Goal: Transaction & Acquisition: Purchase product/service

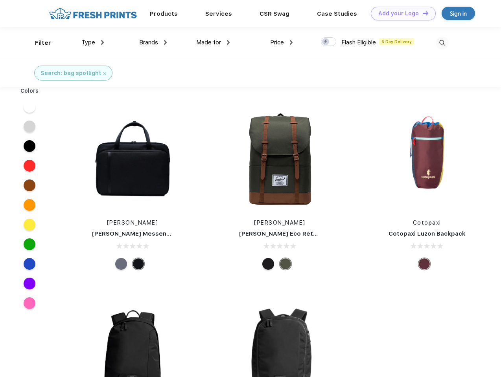
click at [400, 13] on link "Add your Logo Design Tool" at bounding box center [403, 14] width 65 height 14
click at [0, 0] on div "Design Tool" at bounding box center [0, 0] width 0 height 0
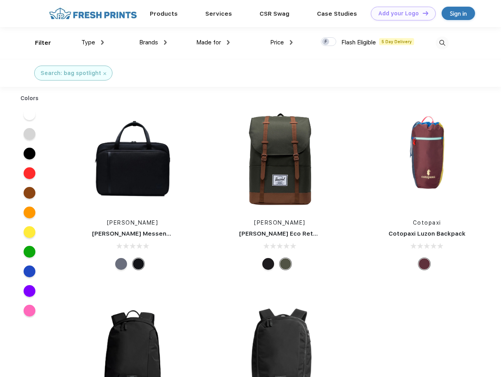
click at [422, 13] on link "Add your Logo Design Tool" at bounding box center [403, 14] width 65 height 14
click at [38, 43] on div "Filter" at bounding box center [43, 43] width 16 height 9
click at [93, 42] on span "Type" at bounding box center [88, 42] width 14 height 7
click at [153, 42] on span "Brands" at bounding box center [148, 42] width 19 height 7
click at [213, 42] on span "Made for" at bounding box center [208, 42] width 25 height 7
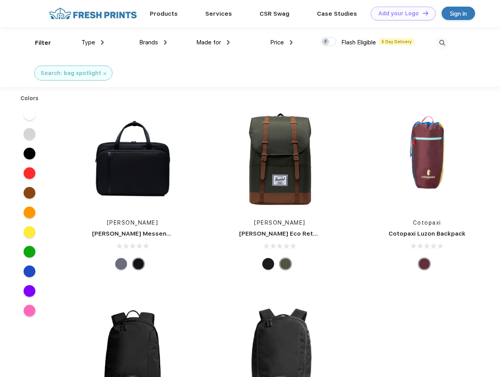
click at [282, 42] on span "Price" at bounding box center [277, 42] width 14 height 7
click at [329, 42] on div at bounding box center [328, 41] width 15 height 9
click at [326, 42] on input "checkbox" at bounding box center [323, 39] width 5 height 5
click at [442, 43] on img at bounding box center [442, 43] width 13 height 13
